Goal: Task Accomplishment & Management: Manage account settings

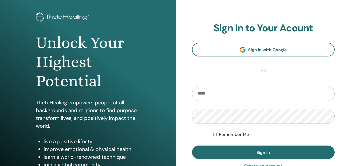
scroll to position [83, 0]
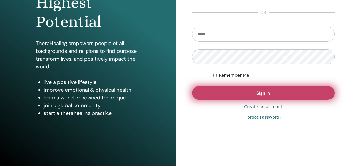
type input "**********"
click at [265, 94] on span "Sign In" at bounding box center [262, 93] width 13 height 5
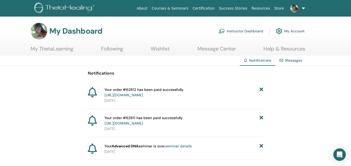
click at [244, 32] on link "Instructor Dashboard" at bounding box center [240, 30] width 45 height 11
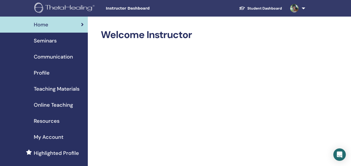
click at [48, 39] on span "Seminars" at bounding box center [45, 41] width 23 height 8
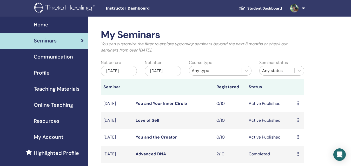
scroll to position [26, 0]
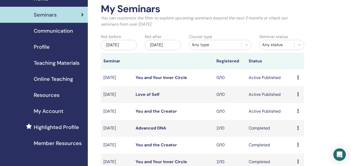
click at [297, 127] on icon at bounding box center [298, 128] width 2 height 4
click at [302, 132] on link "Preview" at bounding box center [296, 130] width 15 height 5
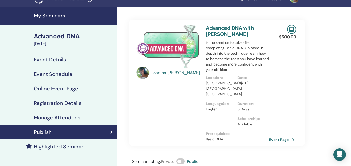
scroll to position [26, 0]
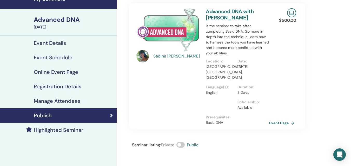
click at [70, 101] on h4 "Manage Attendees" at bounding box center [57, 101] width 46 height 6
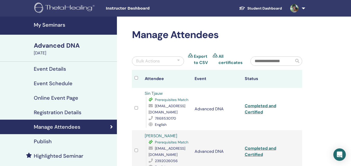
click at [49, 27] on h4 "My Seminars" at bounding box center [74, 25] width 80 height 6
